Goal: Task Accomplishment & Management: Manage account settings

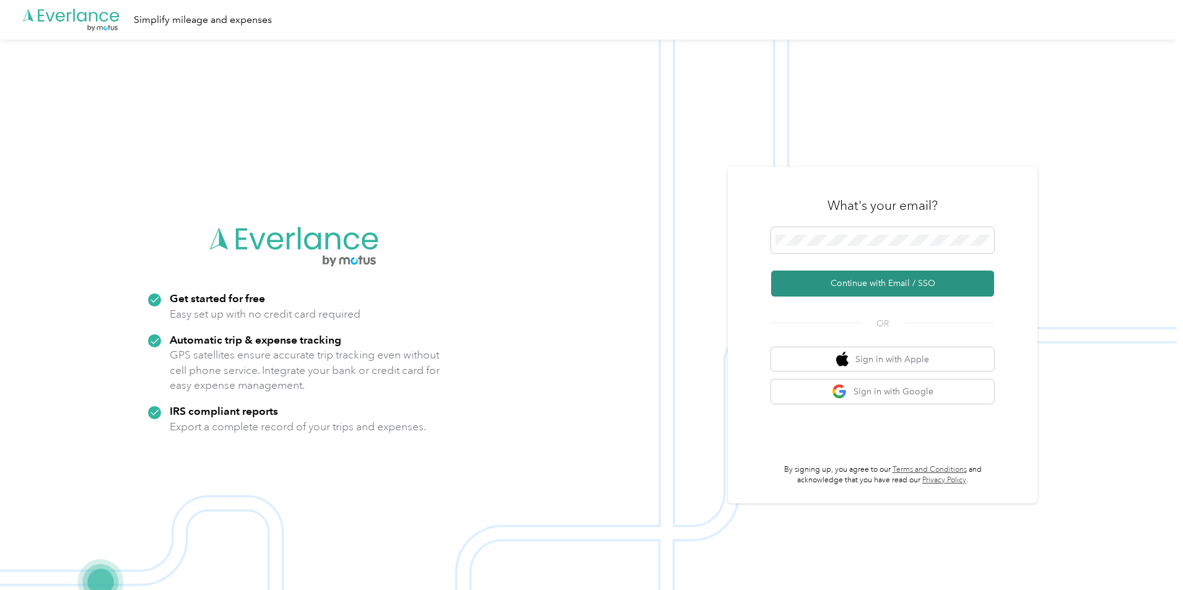
click at [871, 286] on button "Continue with Email / SSO" at bounding box center [882, 284] width 223 height 26
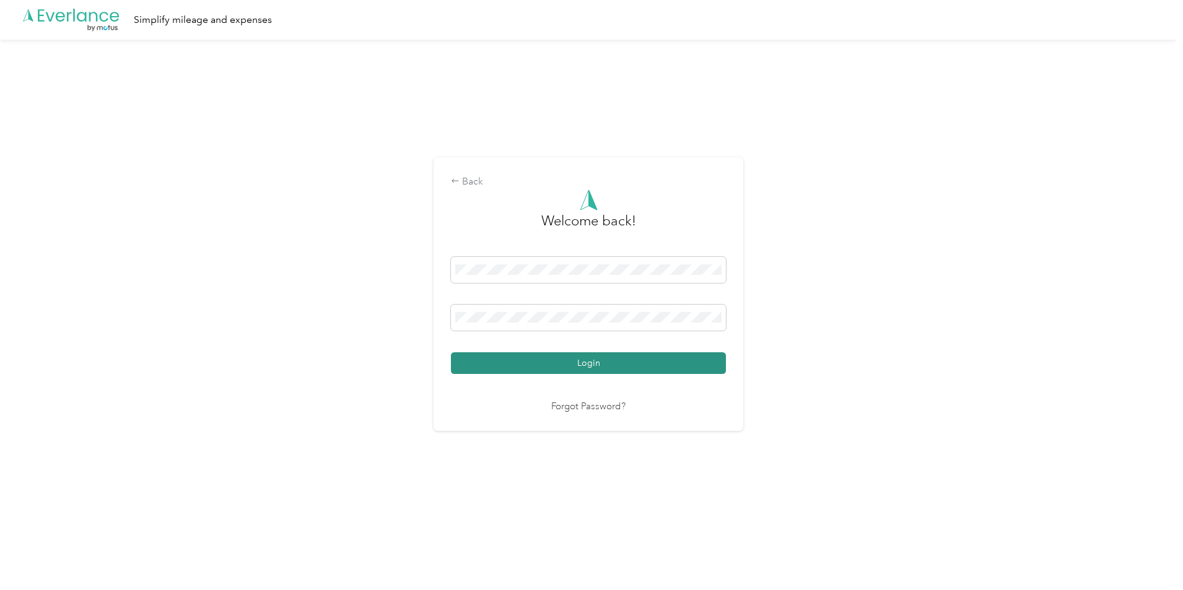
click at [573, 361] on button "Login" at bounding box center [588, 363] width 275 height 22
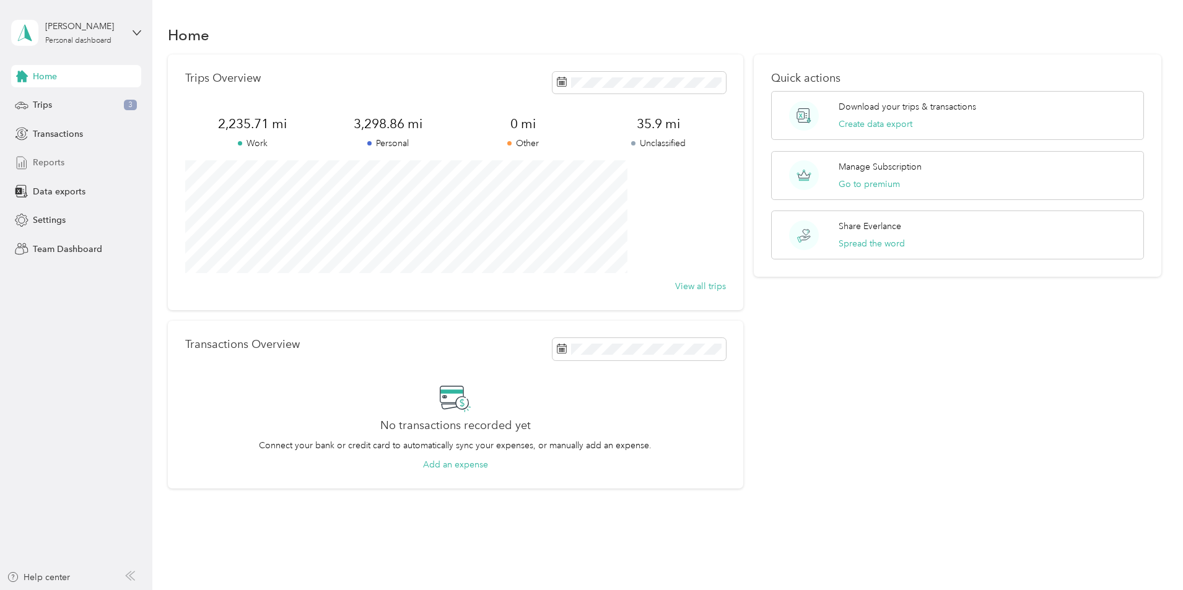
click at [66, 172] on div "Reports" at bounding box center [76, 163] width 130 height 22
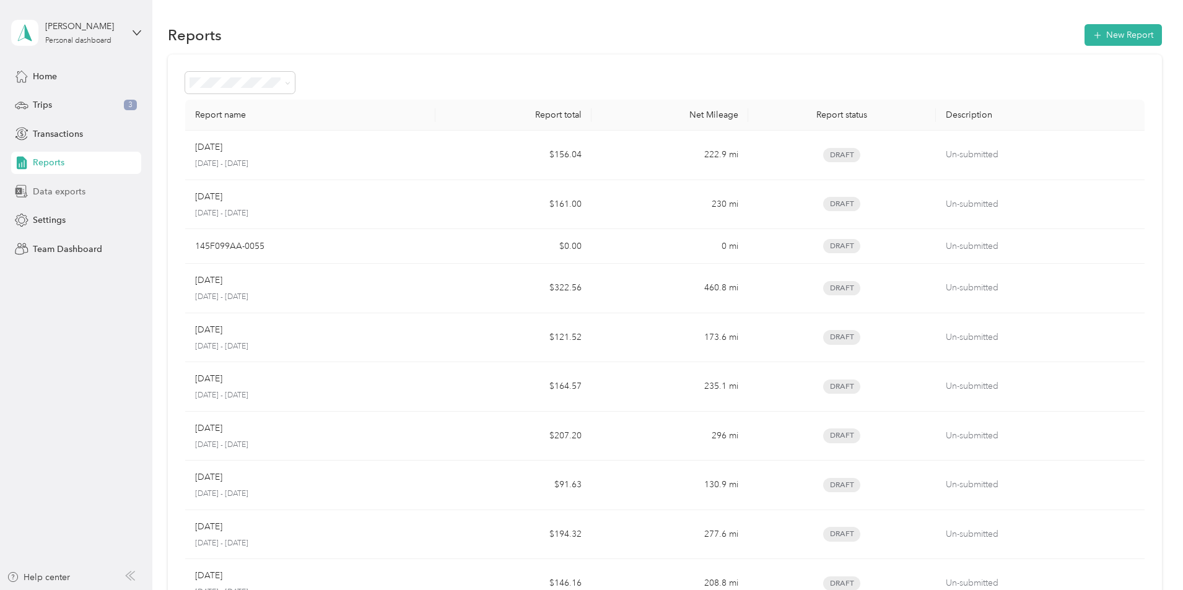
click at [53, 194] on span "Data exports" at bounding box center [59, 191] width 53 height 13
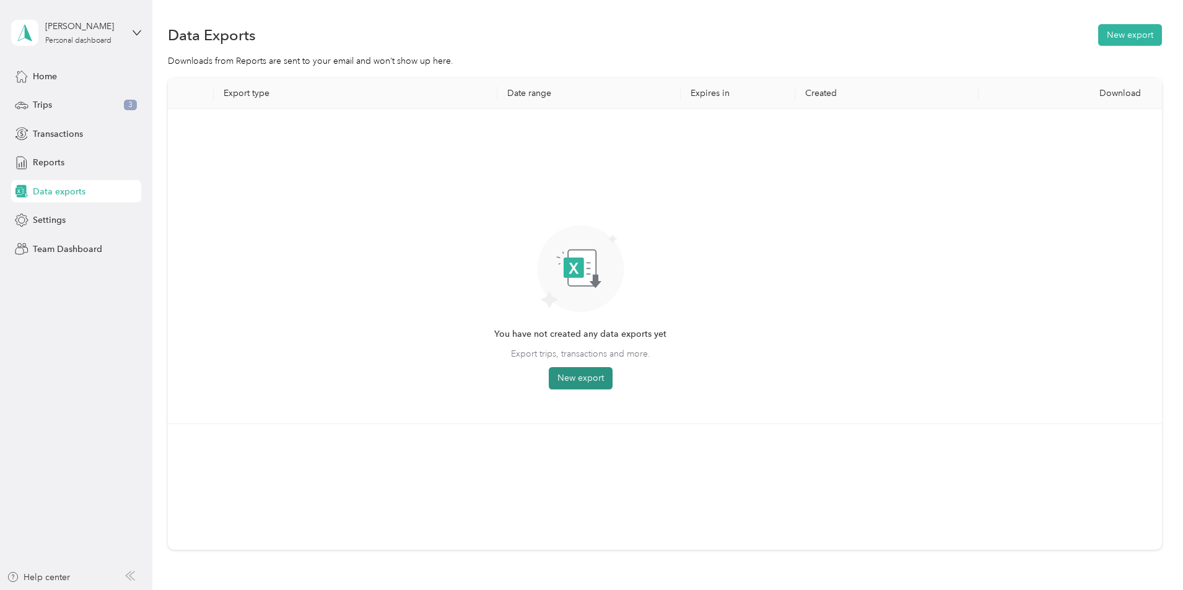
click at [613, 373] on button "New export" at bounding box center [581, 378] width 64 height 22
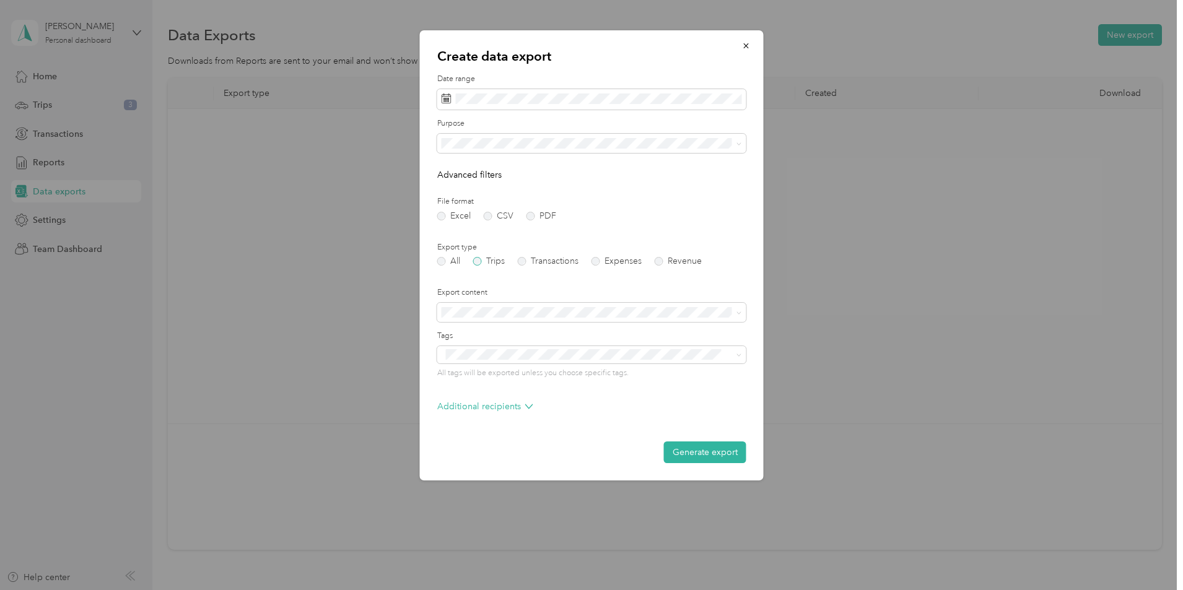
click at [479, 261] on label "Trips" at bounding box center [489, 261] width 32 height 9
click at [457, 172] on icon at bounding box center [459, 170] width 6 height 11
click at [456, 234] on div "7" at bounding box center [454, 232] width 16 height 15
click at [548, 169] on icon at bounding box center [545, 170] width 12 height 12
click at [519, 212] on div "2" at bounding box center [518, 213] width 16 height 15
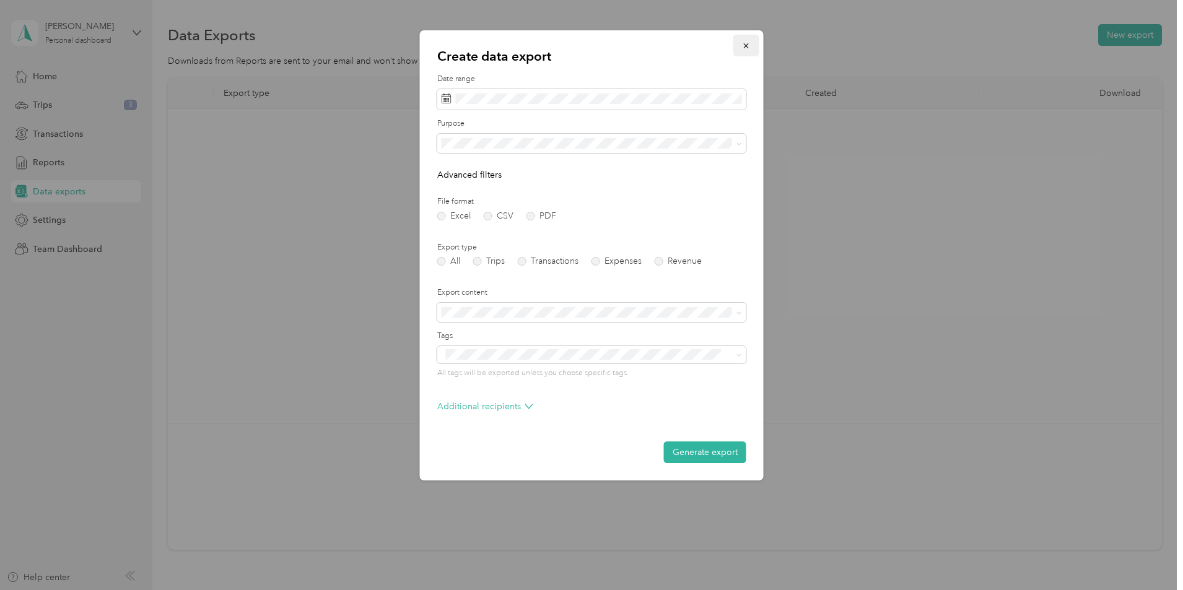
click at [746, 49] on icon "button" at bounding box center [746, 45] width 9 height 9
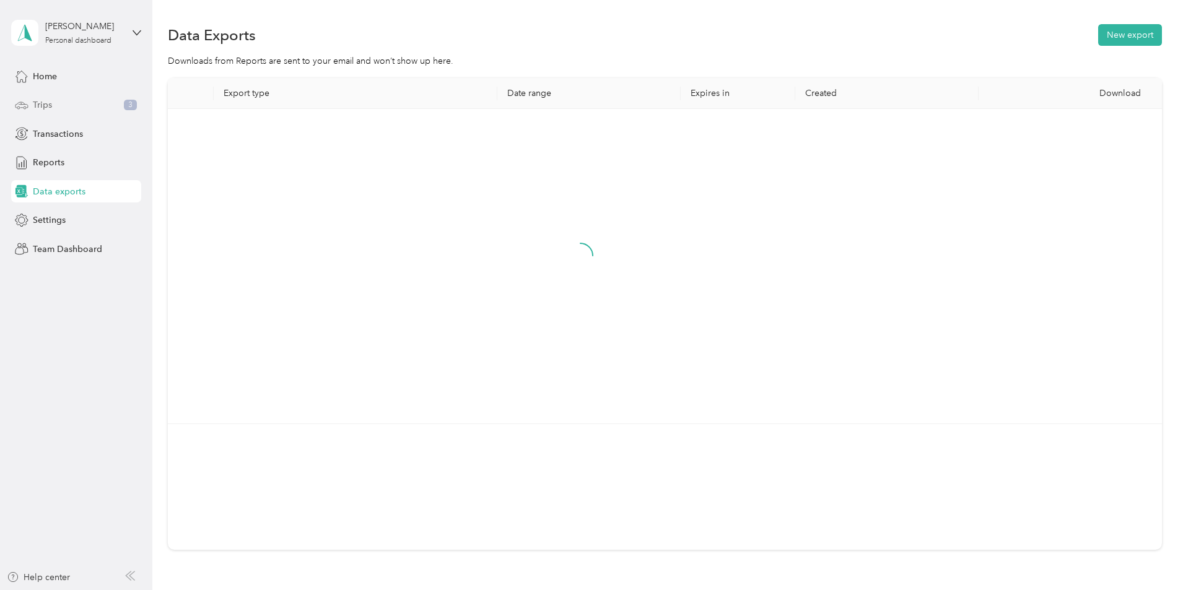
click at [85, 102] on div "Trips 3" at bounding box center [76, 105] width 130 height 22
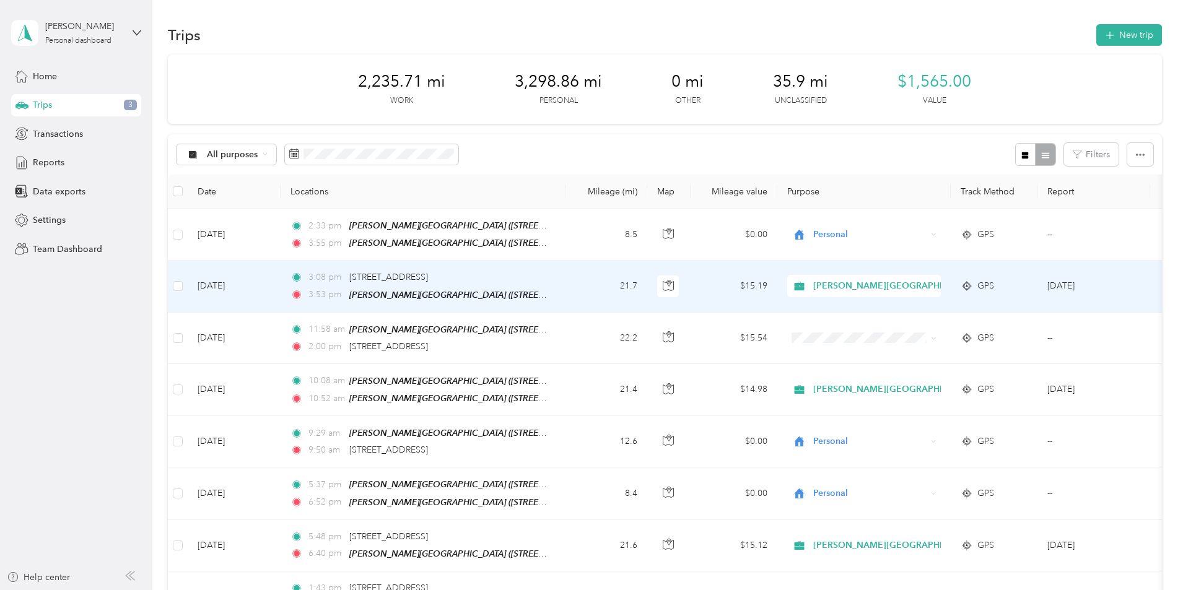
click at [647, 293] on td "21.7" at bounding box center [606, 286] width 82 height 51
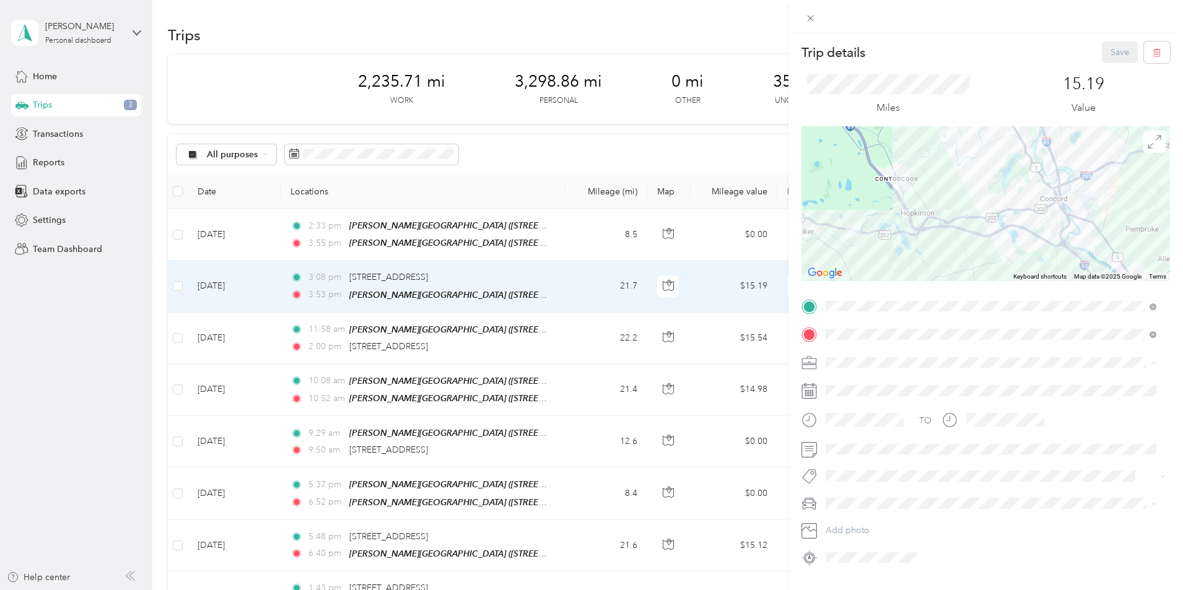
click at [877, 399] on div "Personal" at bounding box center [991, 405] width 322 height 13
click at [1114, 56] on button "Save" at bounding box center [1120, 52] width 36 height 22
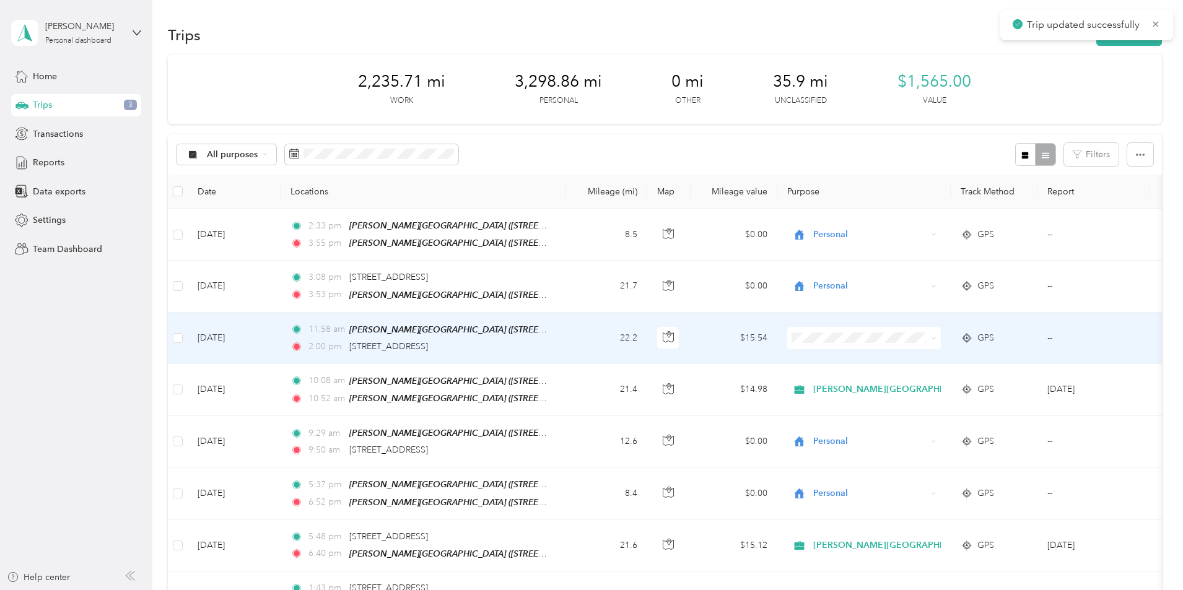
click at [777, 343] on td "$15.54" at bounding box center [734, 338] width 87 height 51
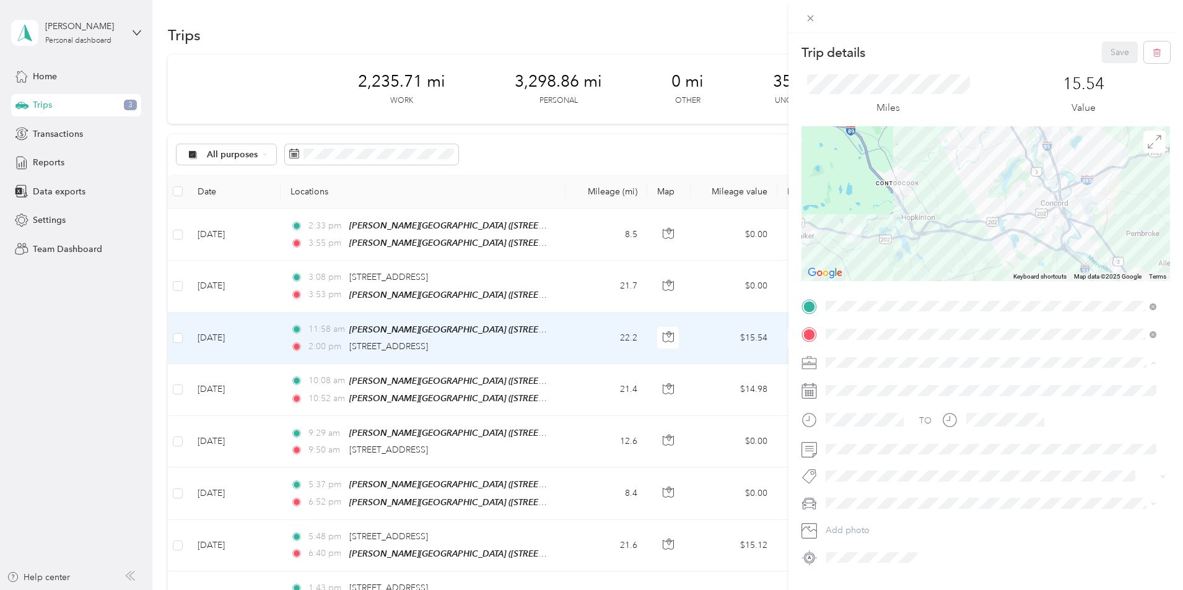
click at [848, 400] on div "Personal" at bounding box center [991, 405] width 322 height 13
click at [1104, 52] on button "Save" at bounding box center [1120, 52] width 36 height 22
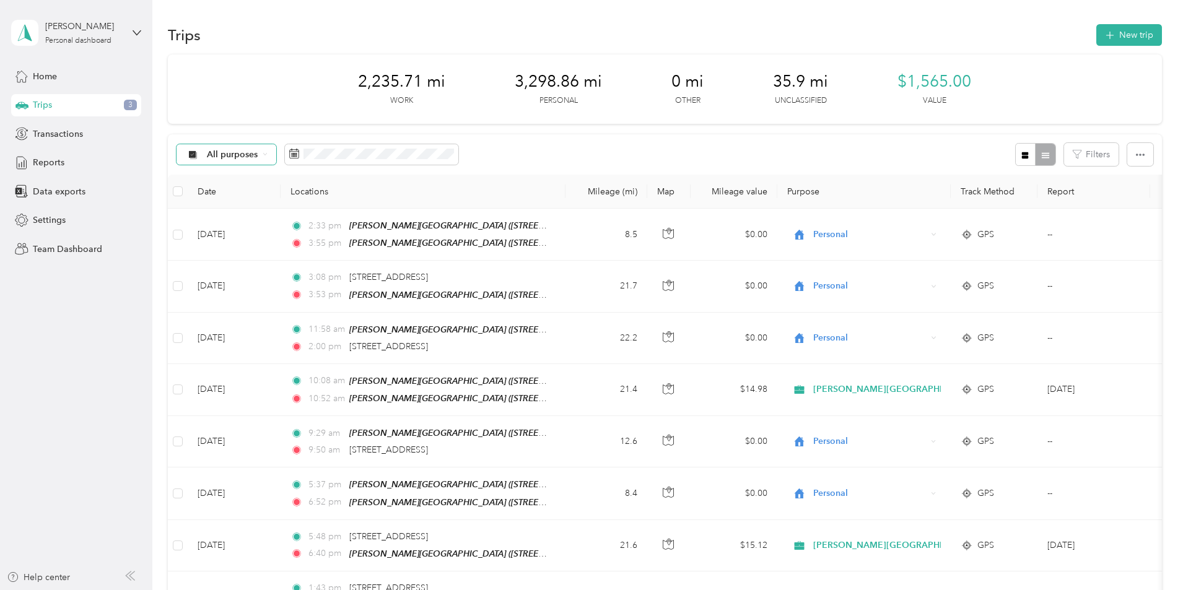
click at [277, 164] on div "All purposes" at bounding box center [227, 154] width 100 height 21
click at [326, 197] on span "Unclassified" at bounding box center [372, 198] width 165 height 13
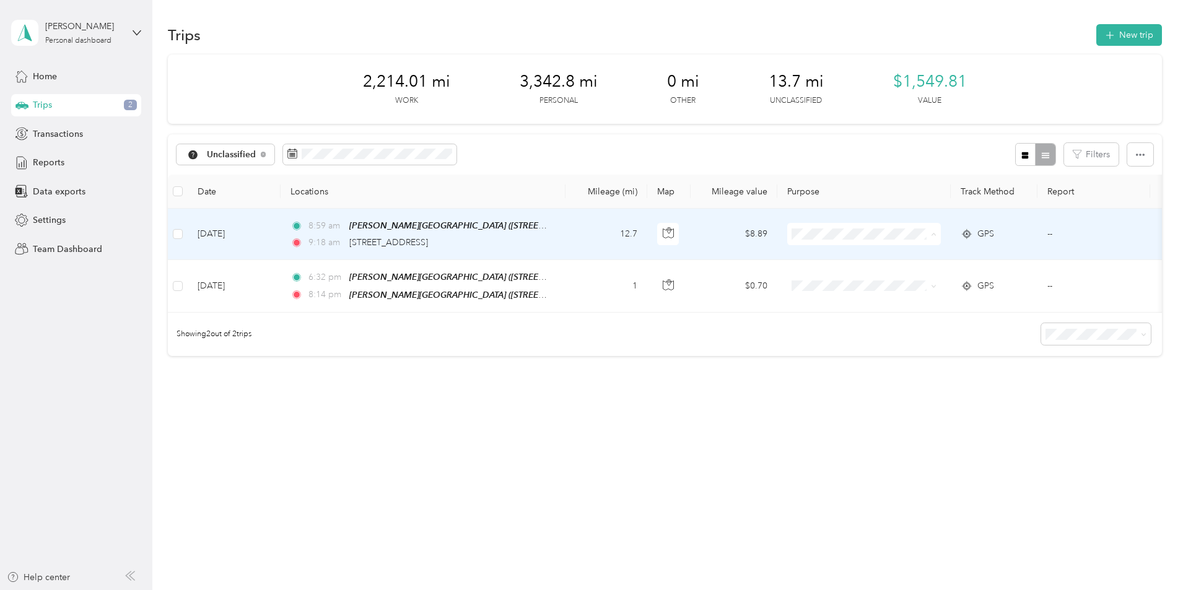
click at [910, 277] on span "Personal" at bounding box center [983, 279] width 165 height 13
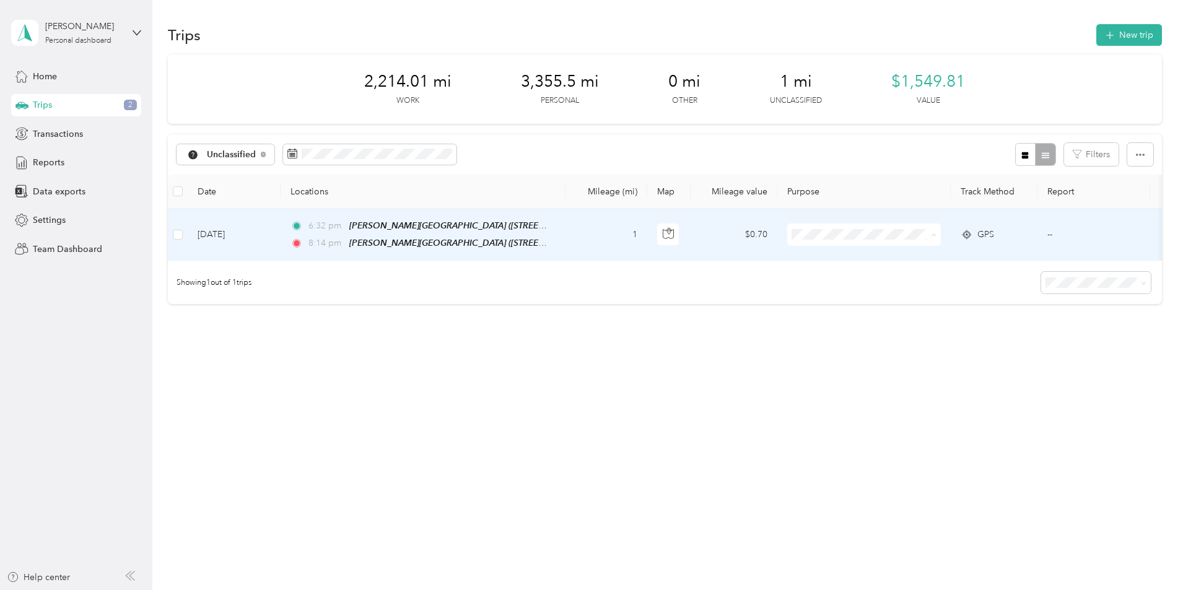
click at [918, 275] on span "Personal" at bounding box center [983, 279] width 165 height 13
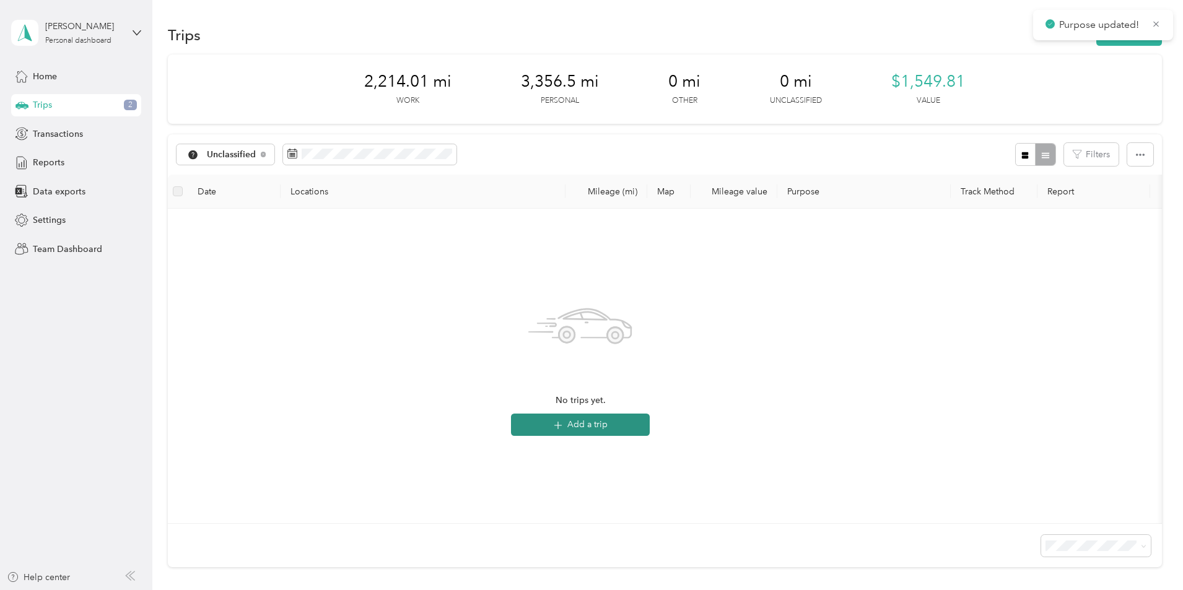
click at [650, 427] on button "Add a trip" at bounding box center [580, 425] width 139 height 22
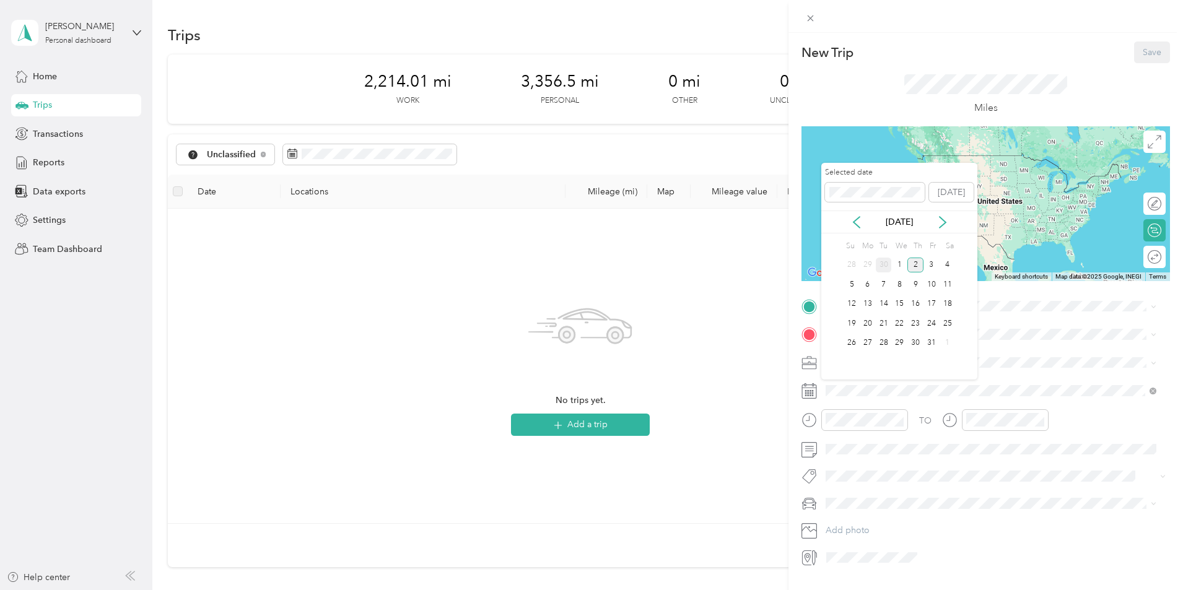
click at [885, 264] on div "30" at bounding box center [884, 265] width 16 height 15
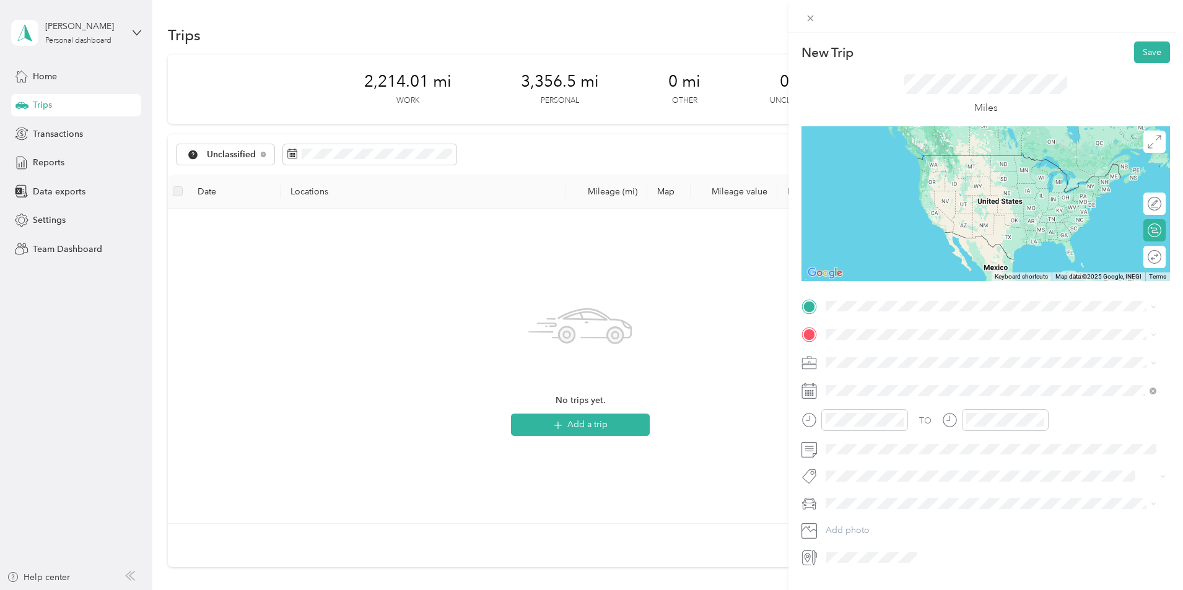
click at [880, 353] on strong "[PERSON_NAME][GEOGRAPHIC_DATA]" at bounding box center [931, 353] width 165 height 11
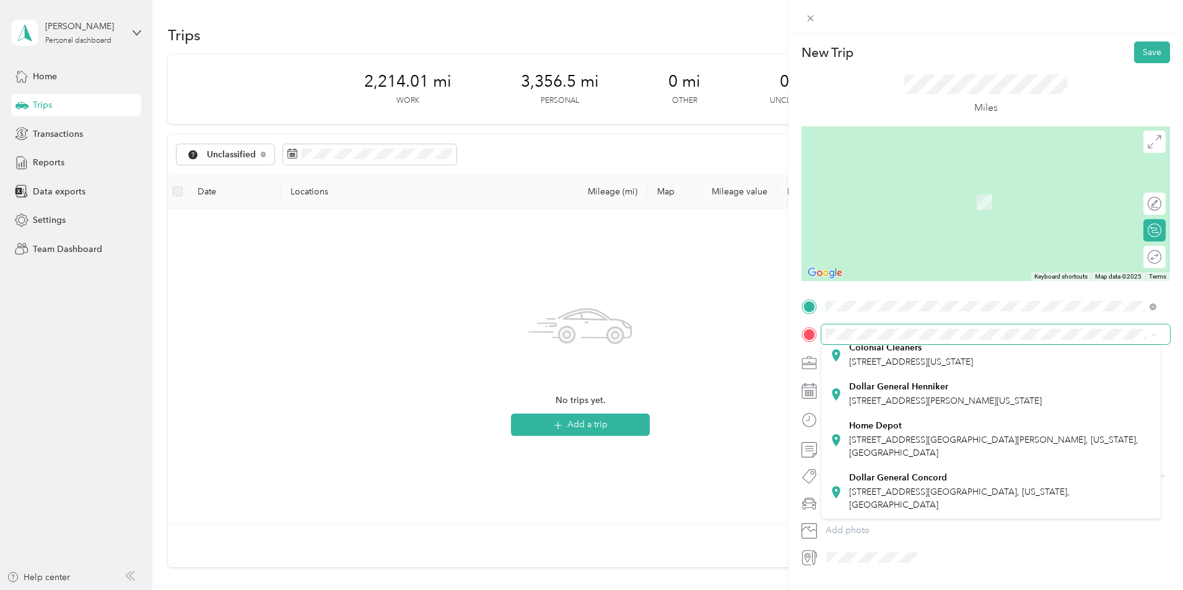
scroll to position [295, 0]
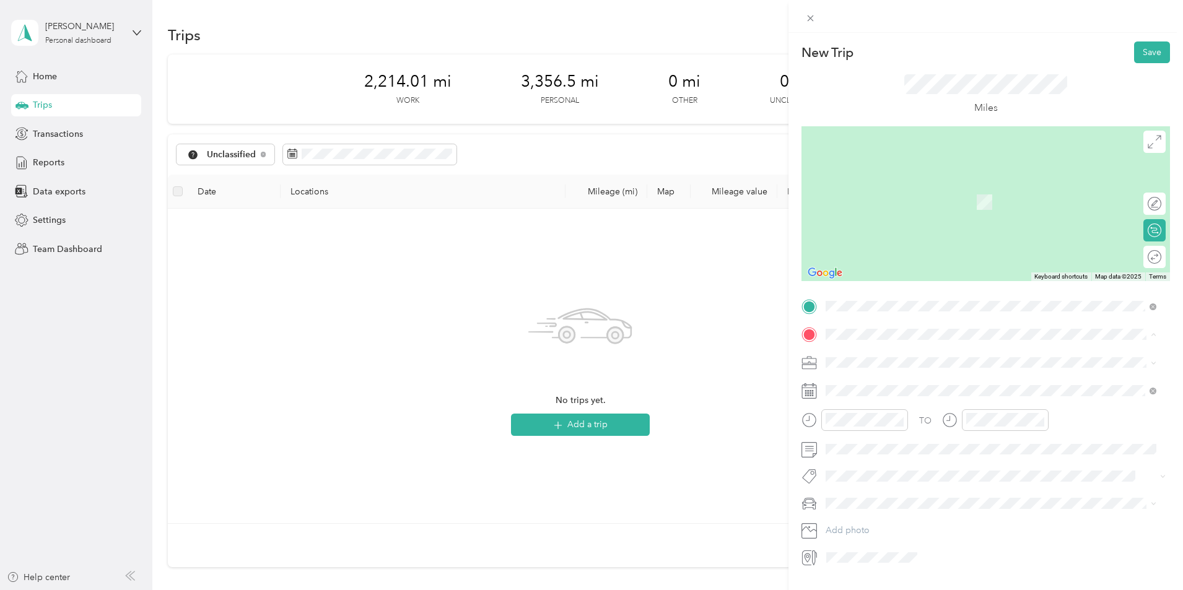
click at [897, 497] on div "[PERSON_NAME]'s Club [STREET_ADDRESS][PERSON_NAME]" at bounding box center [922, 499] width 147 height 26
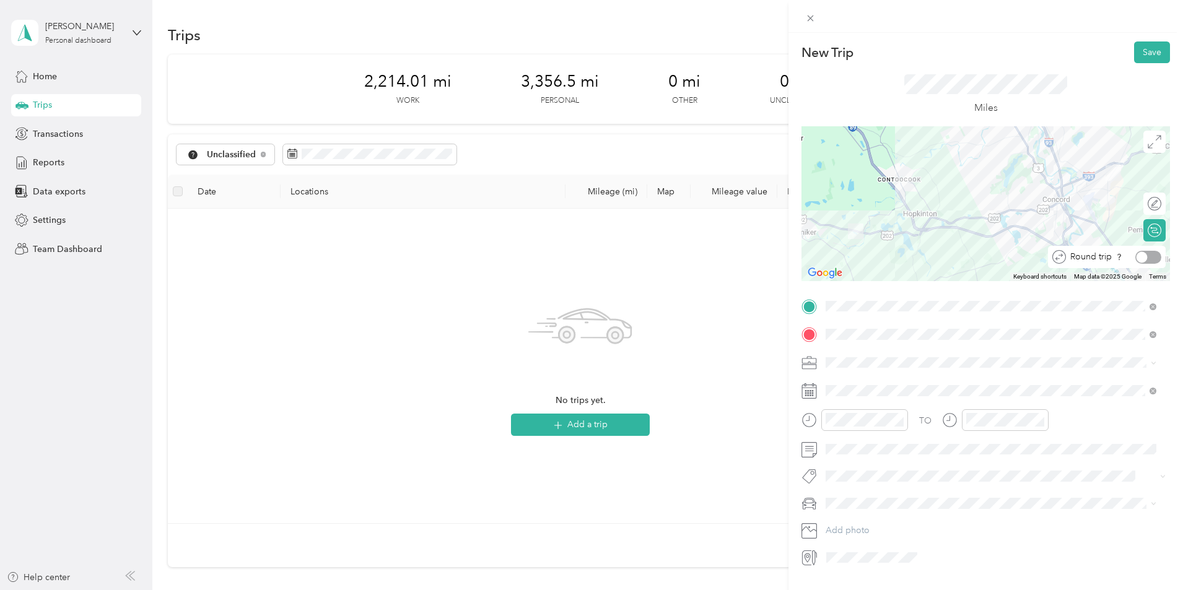
click at [1144, 253] on div at bounding box center [1148, 257] width 26 height 13
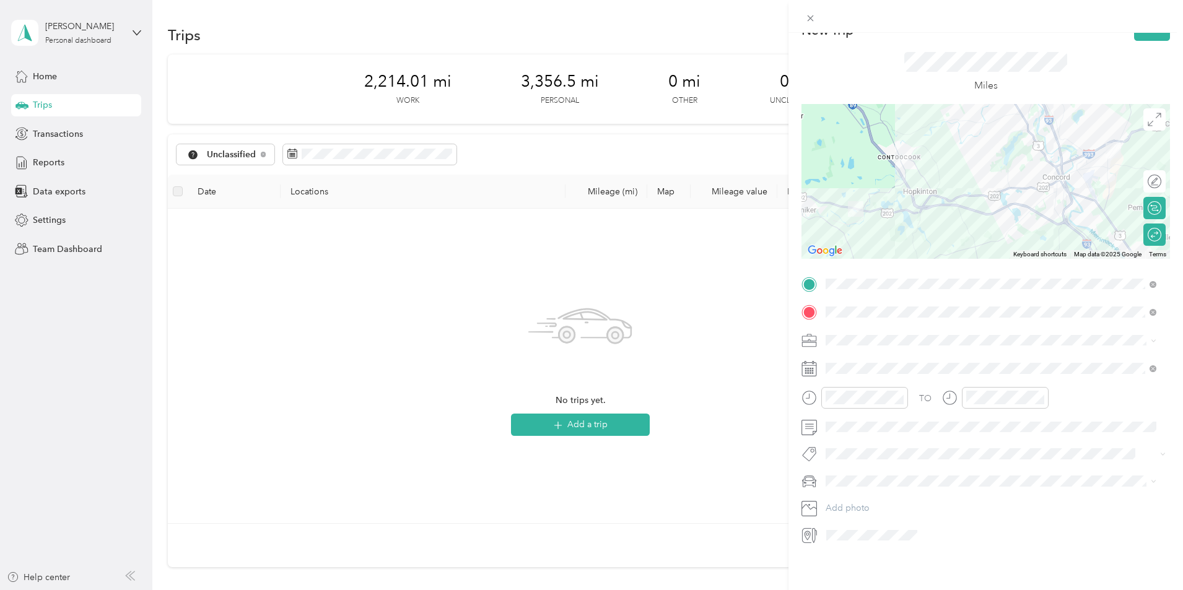
scroll to position [0, 0]
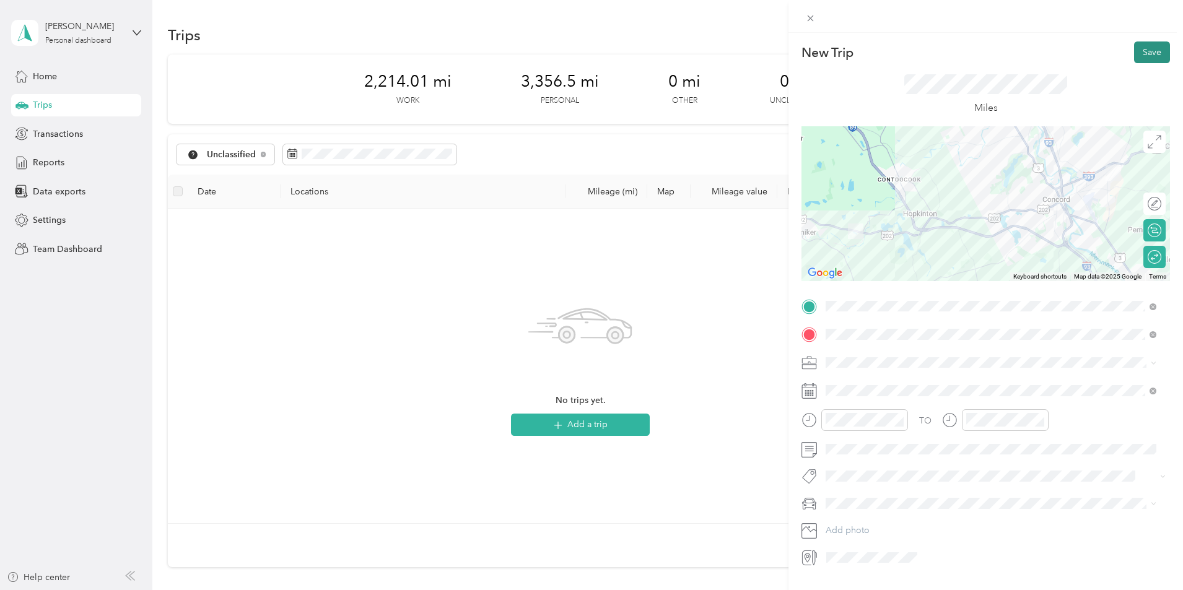
click at [1142, 47] on button "Save" at bounding box center [1152, 52] width 36 height 22
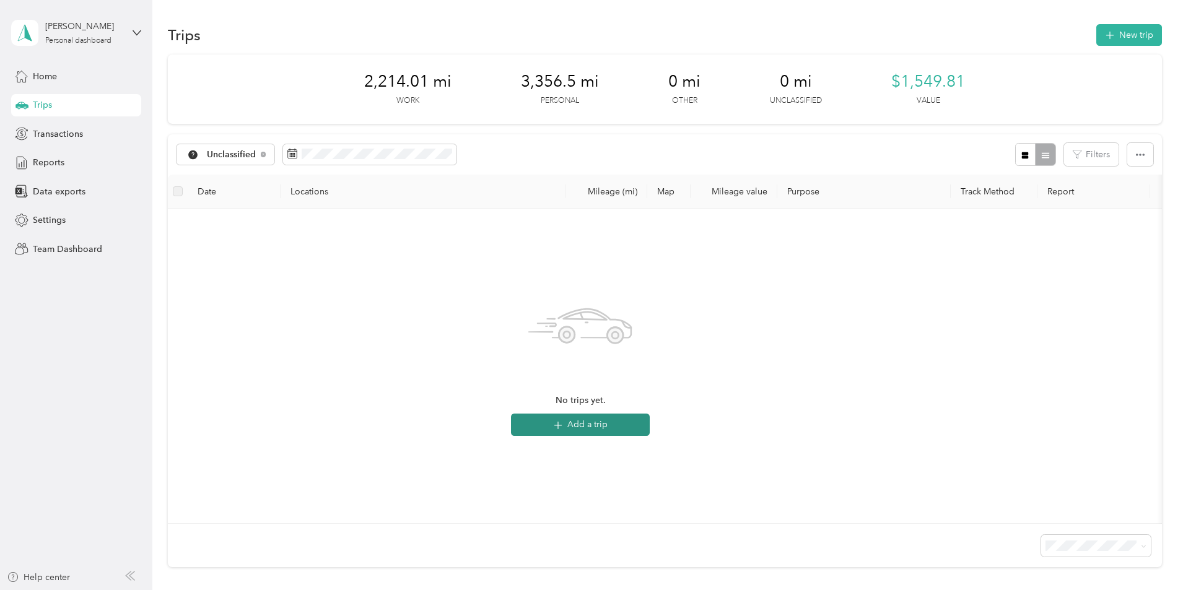
click at [650, 427] on button "Add a trip" at bounding box center [580, 425] width 139 height 22
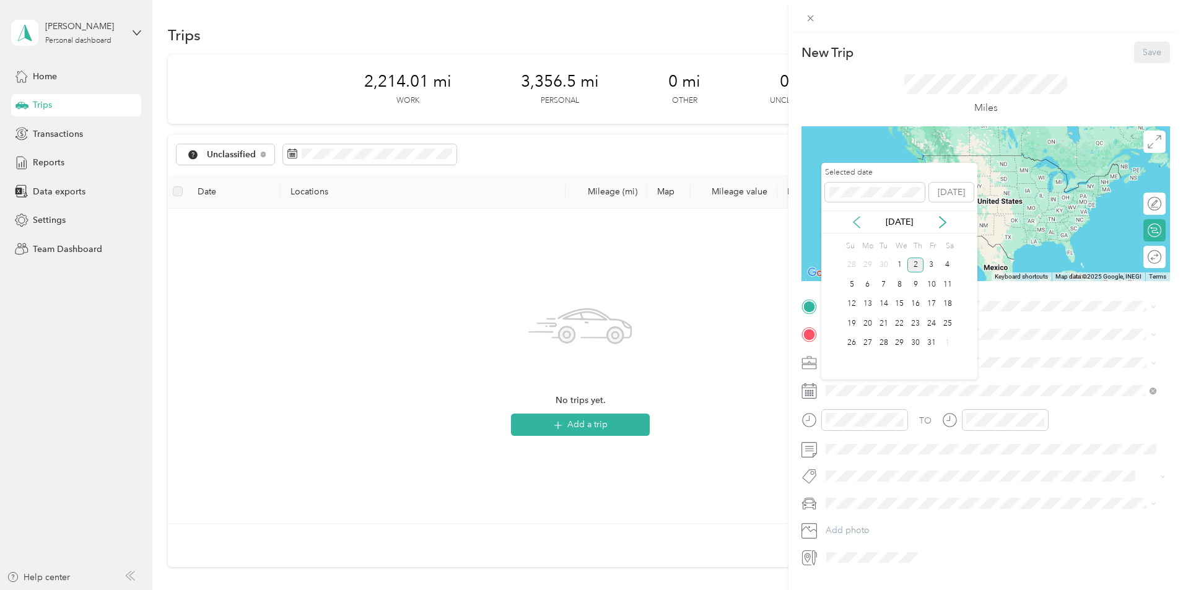
click at [855, 225] on icon at bounding box center [856, 222] width 12 height 12
click at [901, 322] on div "24" at bounding box center [899, 323] width 16 height 15
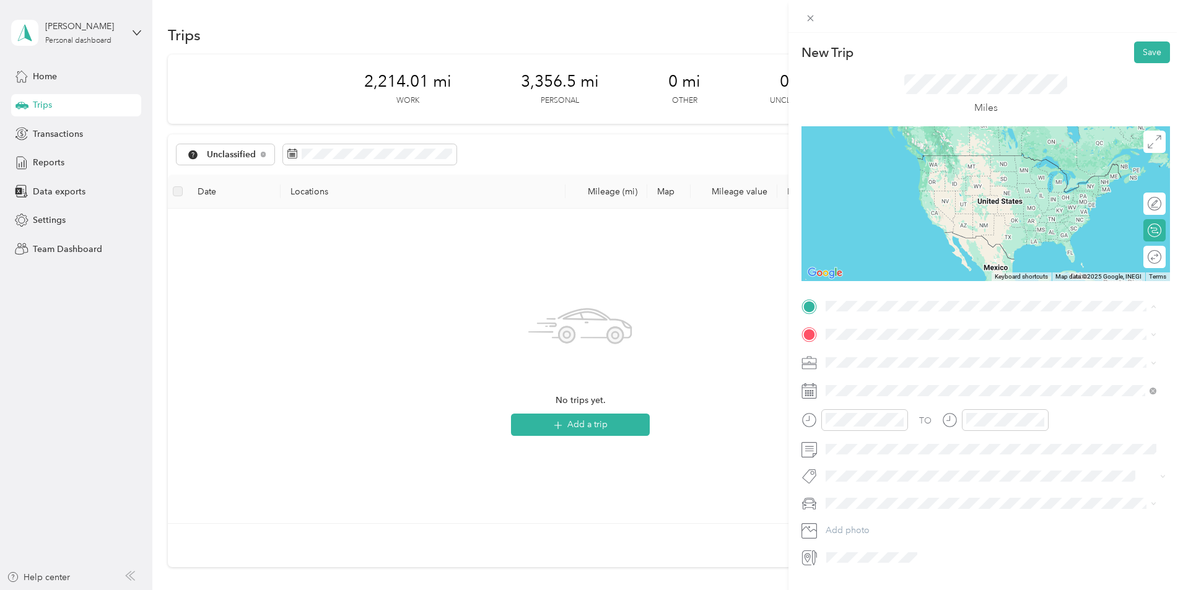
click at [881, 362] on div "[PERSON_NAME][GEOGRAPHIC_DATA] [STREET_ADDRESS]" at bounding box center [931, 363] width 165 height 26
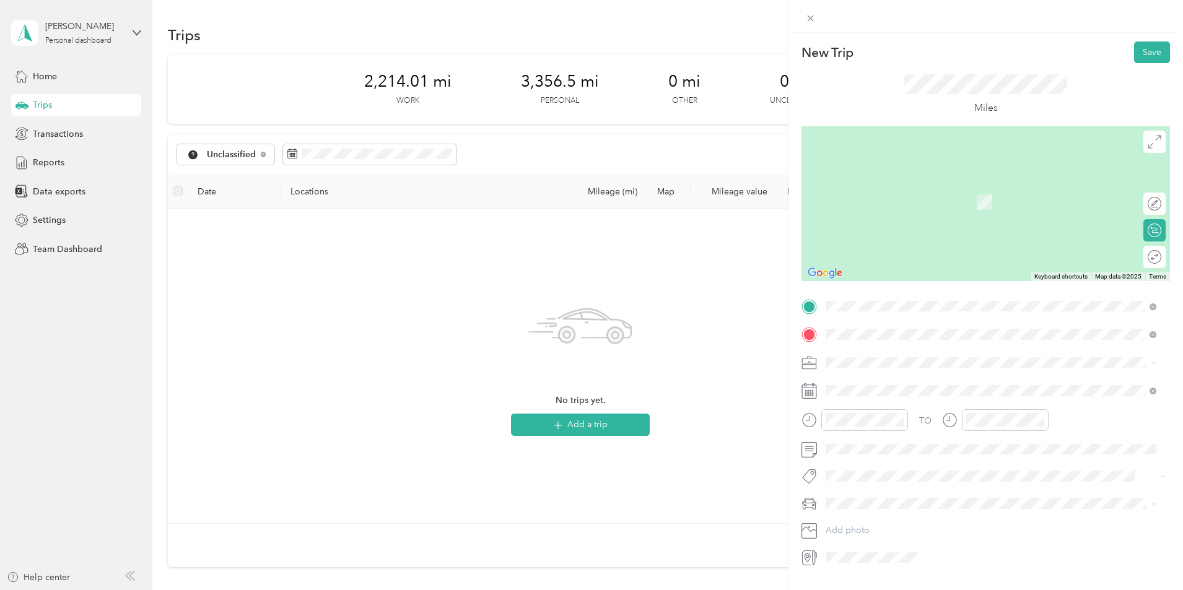
click at [891, 385] on strong "[PERSON_NAME]'s Club" at bounding box center [899, 383] width 101 height 11
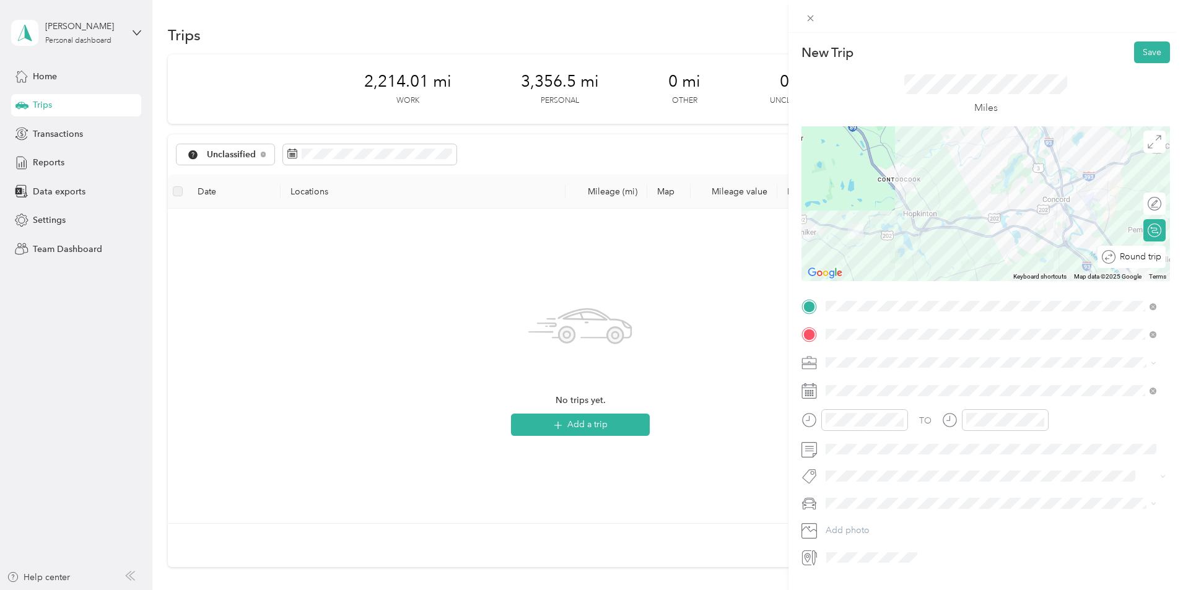
click at [1145, 258] on div "Round trip" at bounding box center [1139, 257] width 46 height 13
click at [1144, 256] on div at bounding box center [1148, 257] width 26 height 13
click at [1146, 59] on button "Save" at bounding box center [1152, 52] width 36 height 22
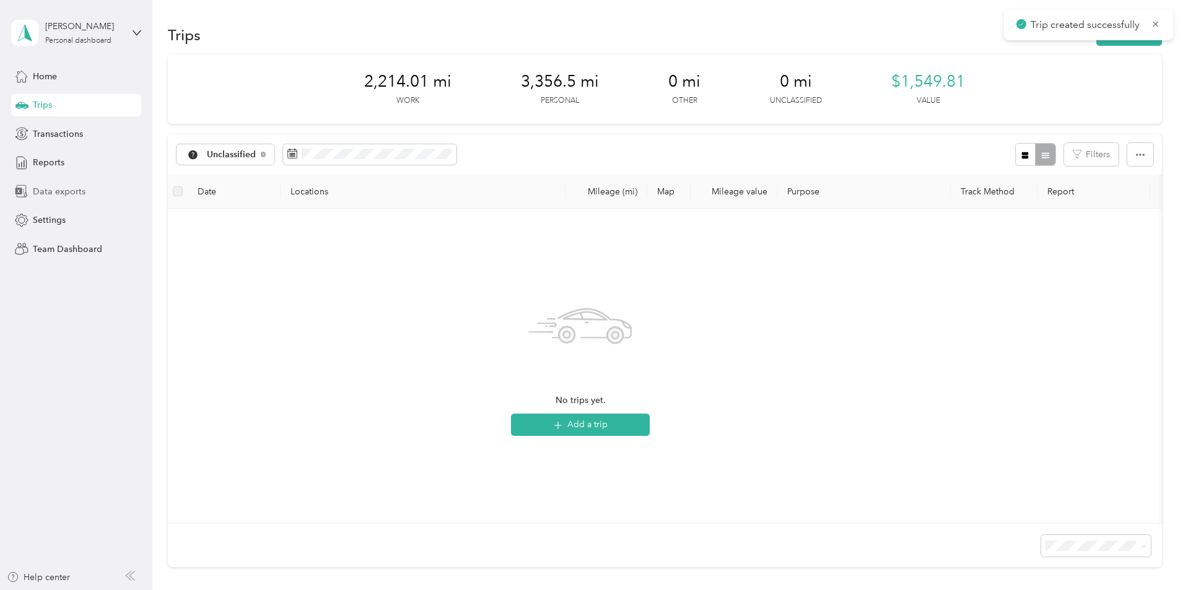
click at [68, 191] on span "Data exports" at bounding box center [59, 191] width 53 height 13
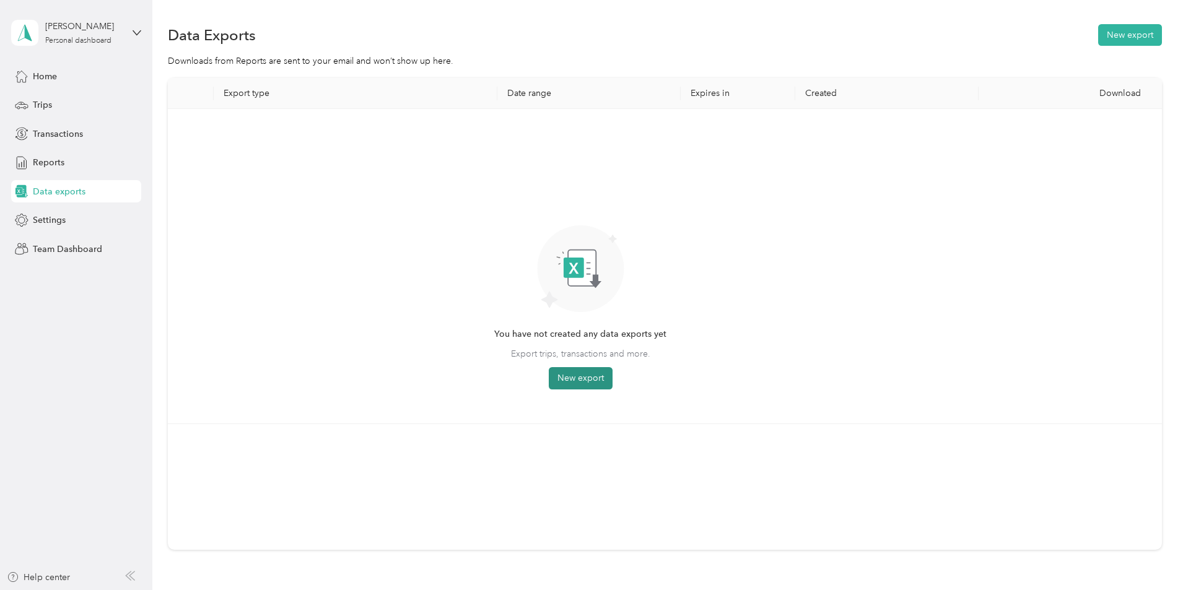
click at [613, 382] on button "New export" at bounding box center [581, 378] width 64 height 22
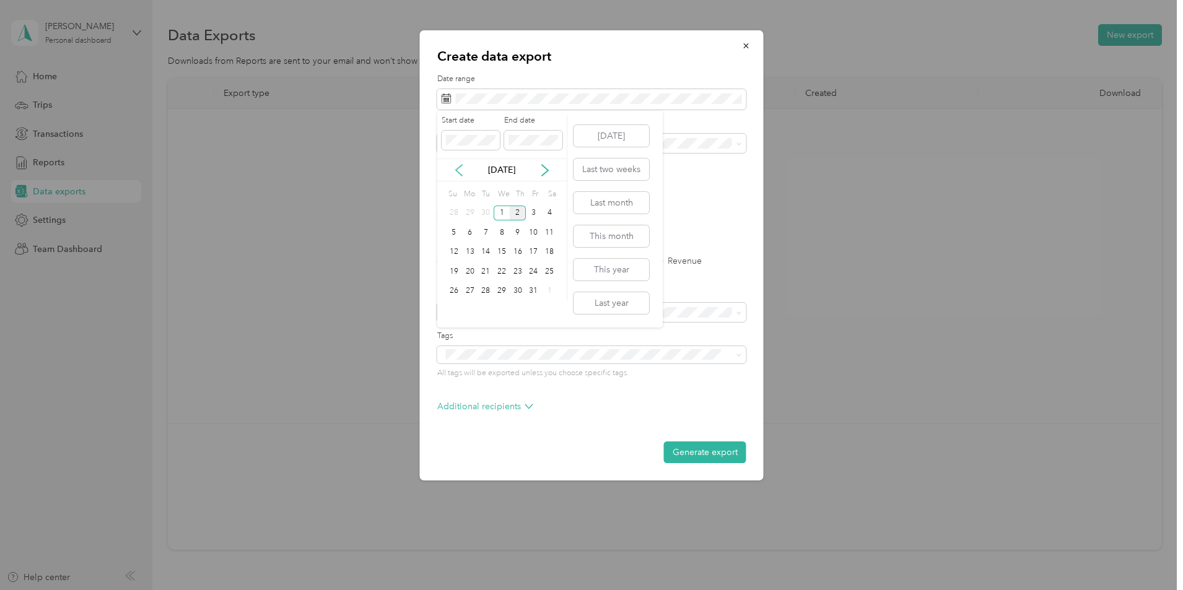
click at [458, 168] on icon at bounding box center [459, 170] width 12 height 12
click at [452, 234] on div "7" at bounding box center [454, 232] width 16 height 15
click at [503, 170] on p "[DATE]" at bounding box center [502, 170] width 52 height 13
click at [543, 168] on icon at bounding box center [545, 170] width 12 height 12
click at [515, 212] on div "2" at bounding box center [518, 213] width 16 height 15
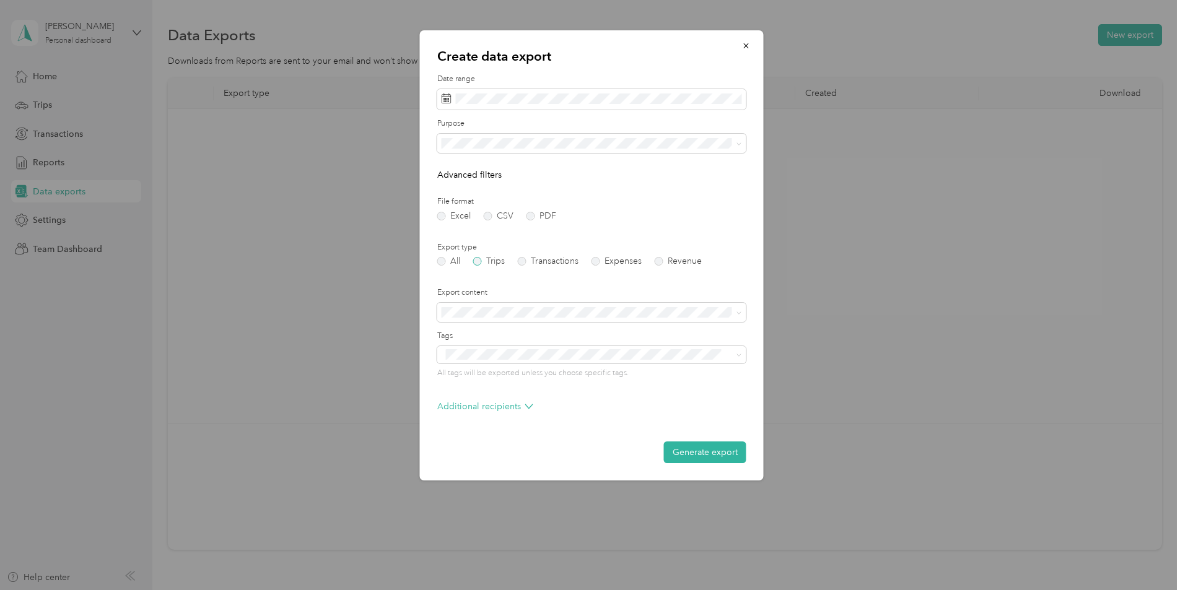
click at [482, 261] on label "Trips" at bounding box center [489, 261] width 32 height 9
click at [708, 454] on button "Generate export" at bounding box center [705, 453] width 82 height 22
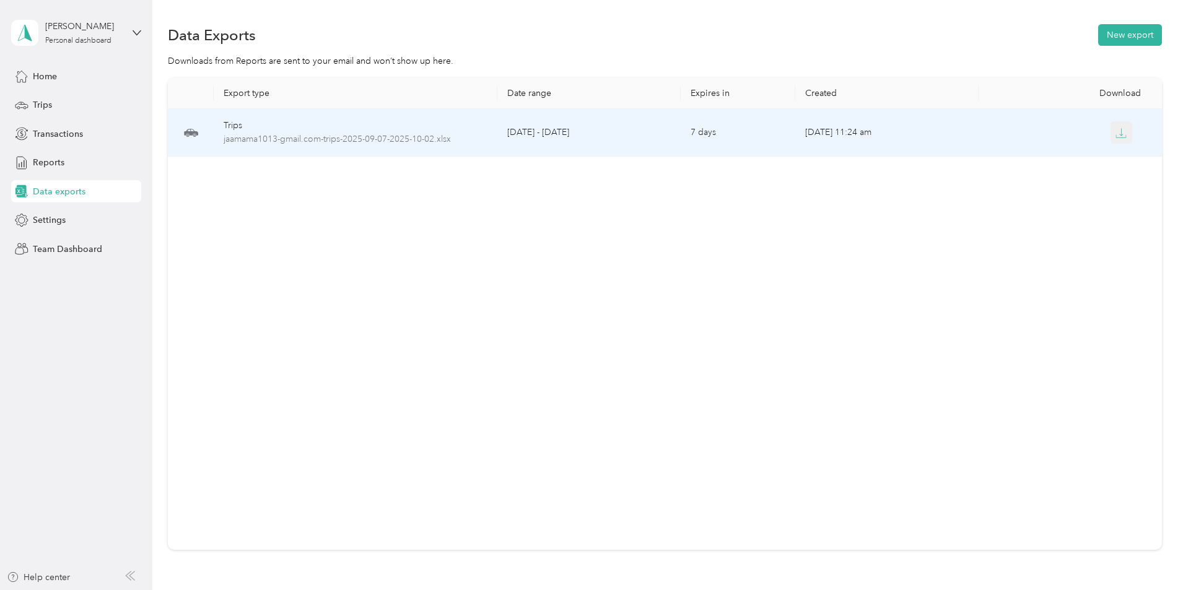
click at [1116, 131] on icon "button" at bounding box center [1121, 133] width 11 height 11
